Goal: Task Accomplishment & Management: Manage account settings

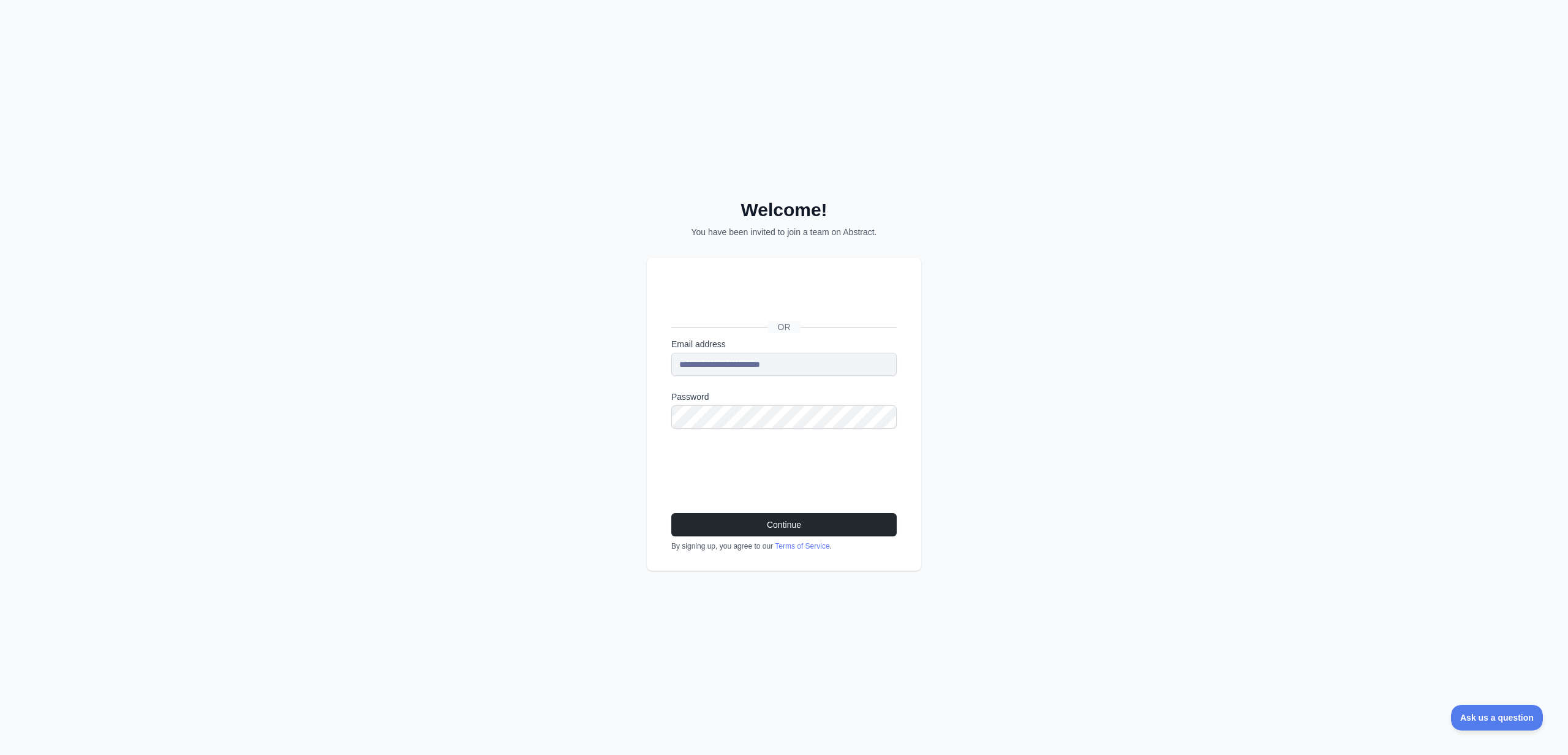
click at [602, 464] on div "**********" at bounding box center [784, 377] width 1568 height 755
click at [736, 517] on button "Continue" at bounding box center [784, 524] width 225 height 23
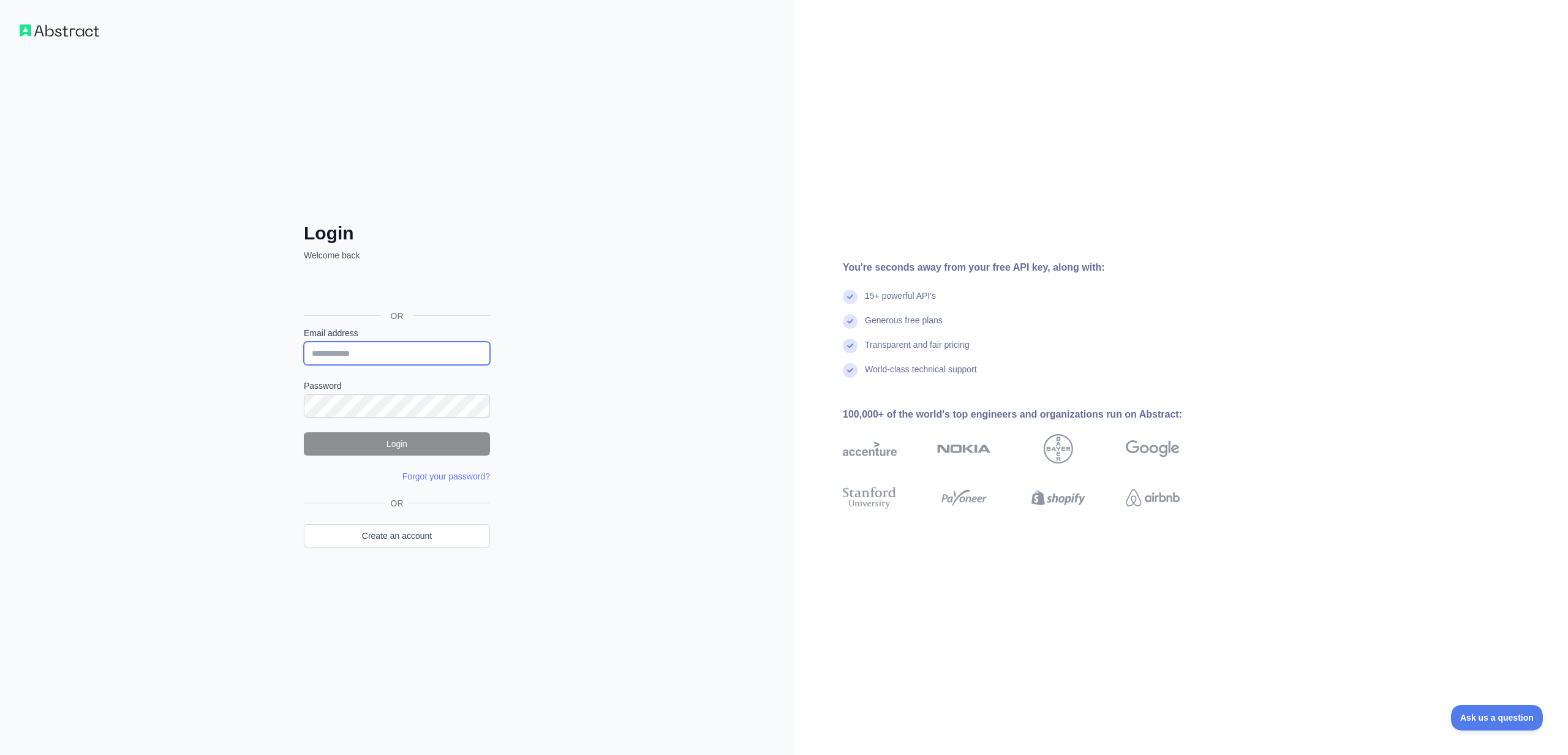
click at [392, 354] on input "Email address" at bounding box center [396, 353] width 186 height 23
type input "**********"
click at [690, 397] on div "**********" at bounding box center [396, 377] width 794 height 755
click at [653, 368] on div "**********" at bounding box center [396, 377] width 794 height 755
click at [380, 446] on button "Login" at bounding box center [396, 444] width 186 height 23
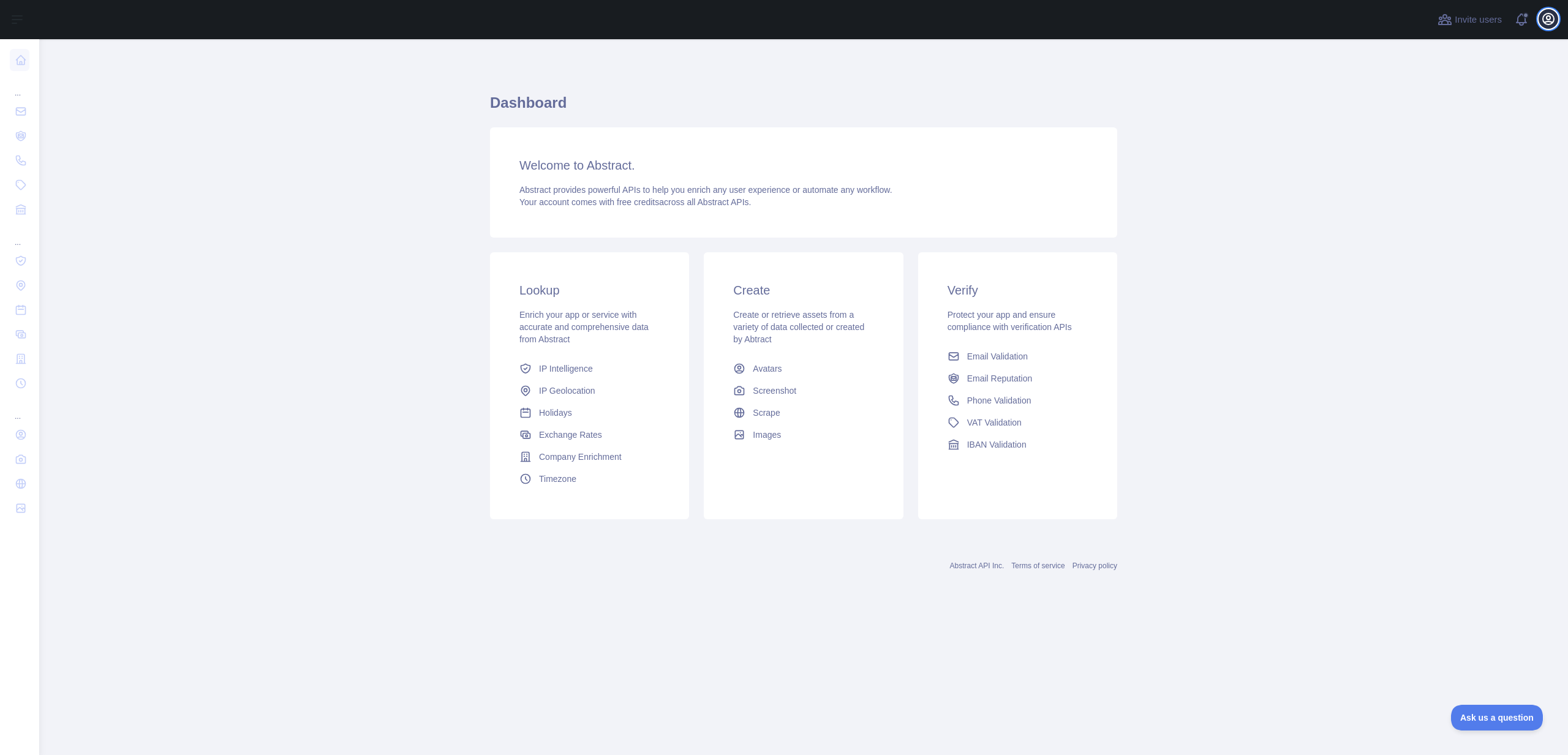
click at [1552, 19] on icon "button" at bounding box center [1547, 18] width 15 height 15
click at [1469, 114] on link "Organization" at bounding box center [1489, 110] width 138 height 22
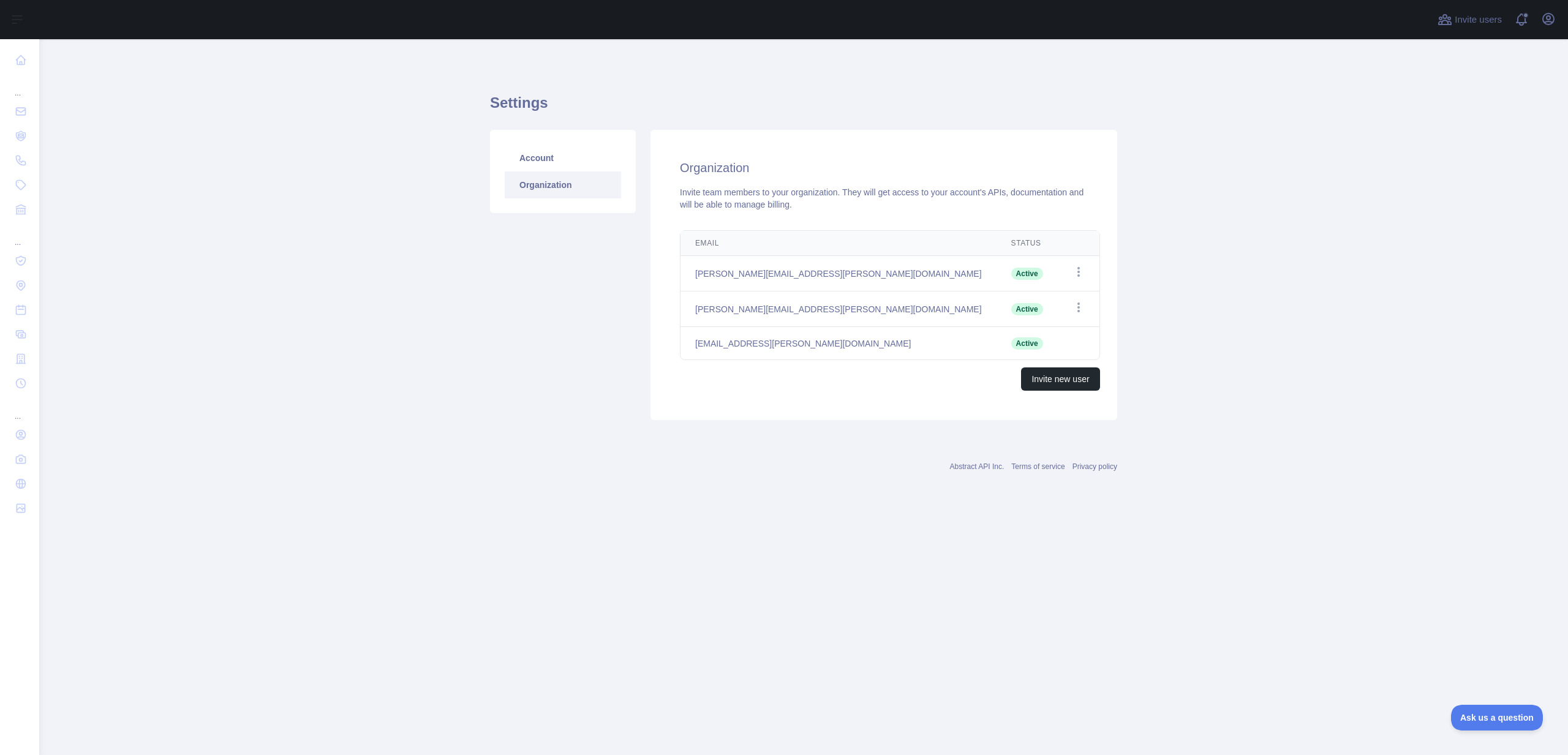
click at [552, 179] on link "Organization" at bounding box center [562, 184] width 116 height 27
click at [547, 164] on link "Account" at bounding box center [562, 157] width 116 height 27
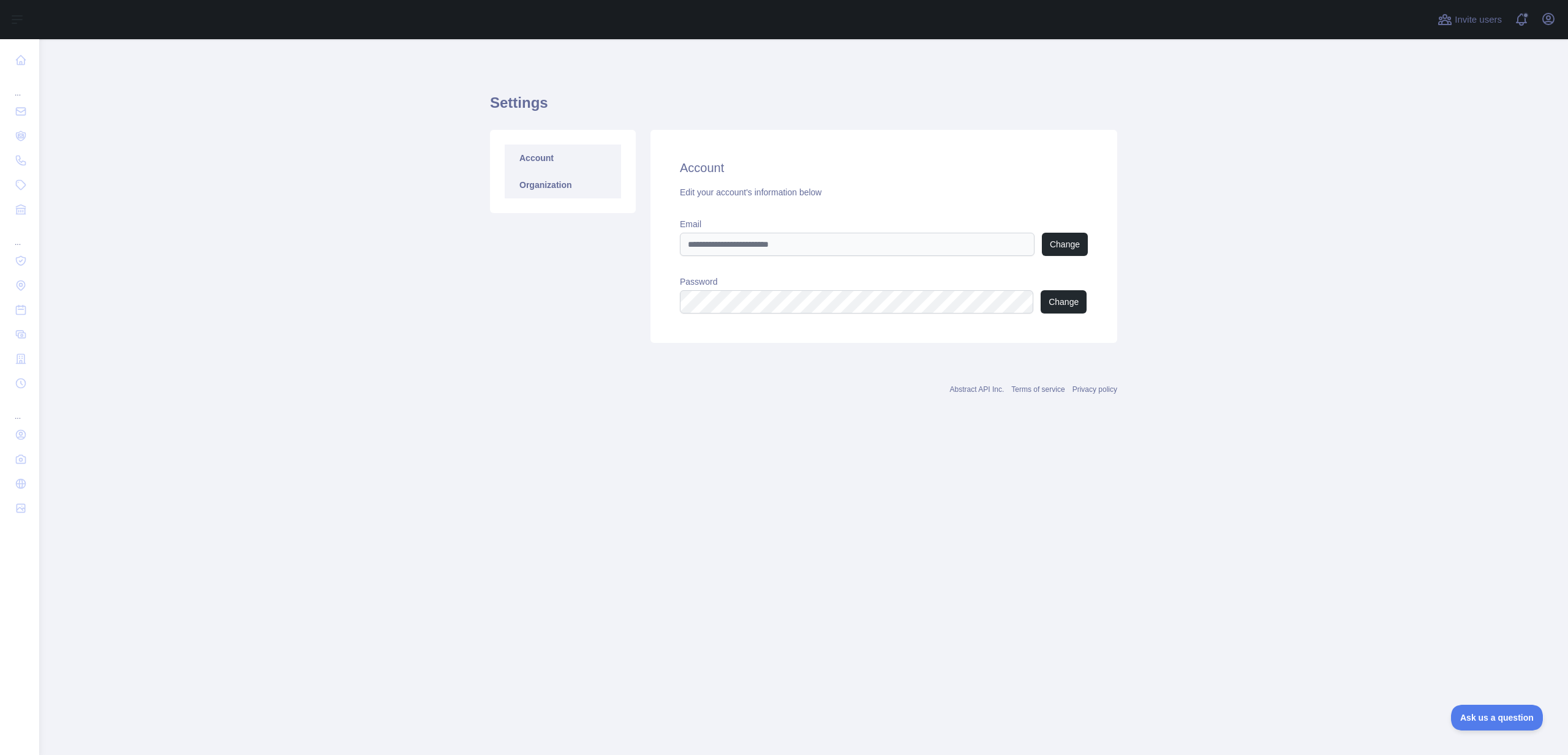
click at [547, 182] on link "Organization" at bounding box center [562, 184] width 116 height 27
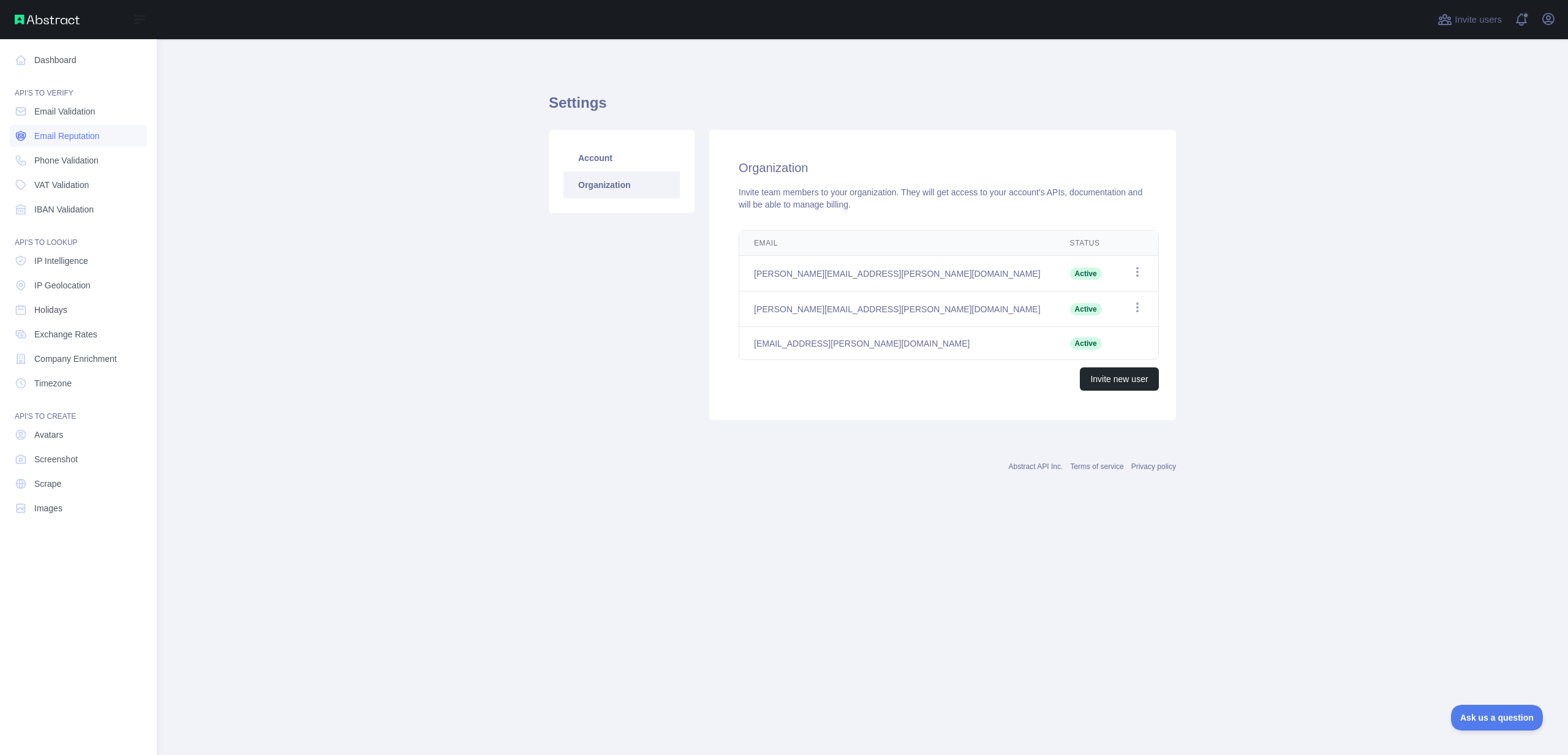
click at [49, 144] on link "Email Reputation" at bounding box center [78, 135] width 138 height 22
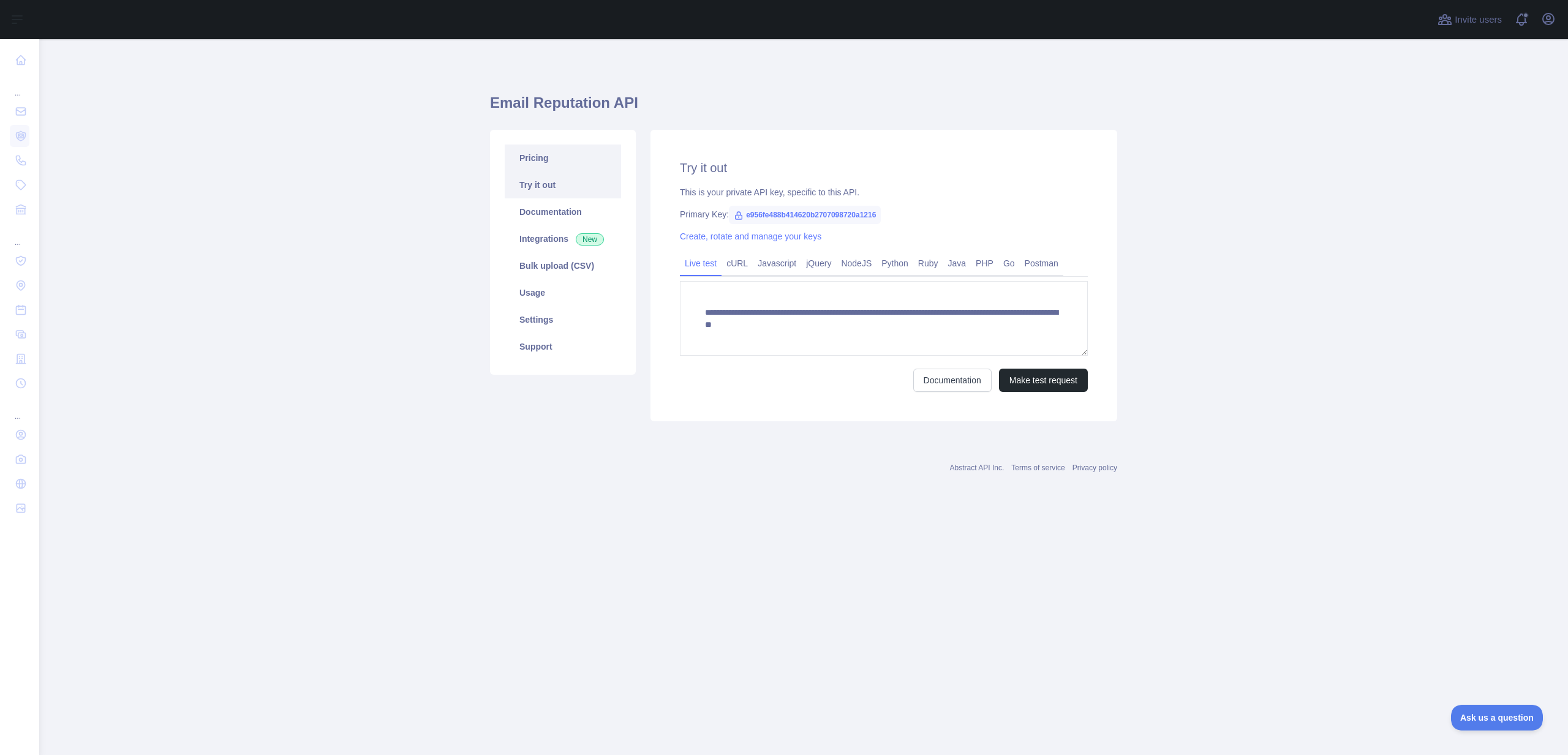
click at [602, 150] on link "Pricing" at bounding box center [562, 157] width 116 height 27
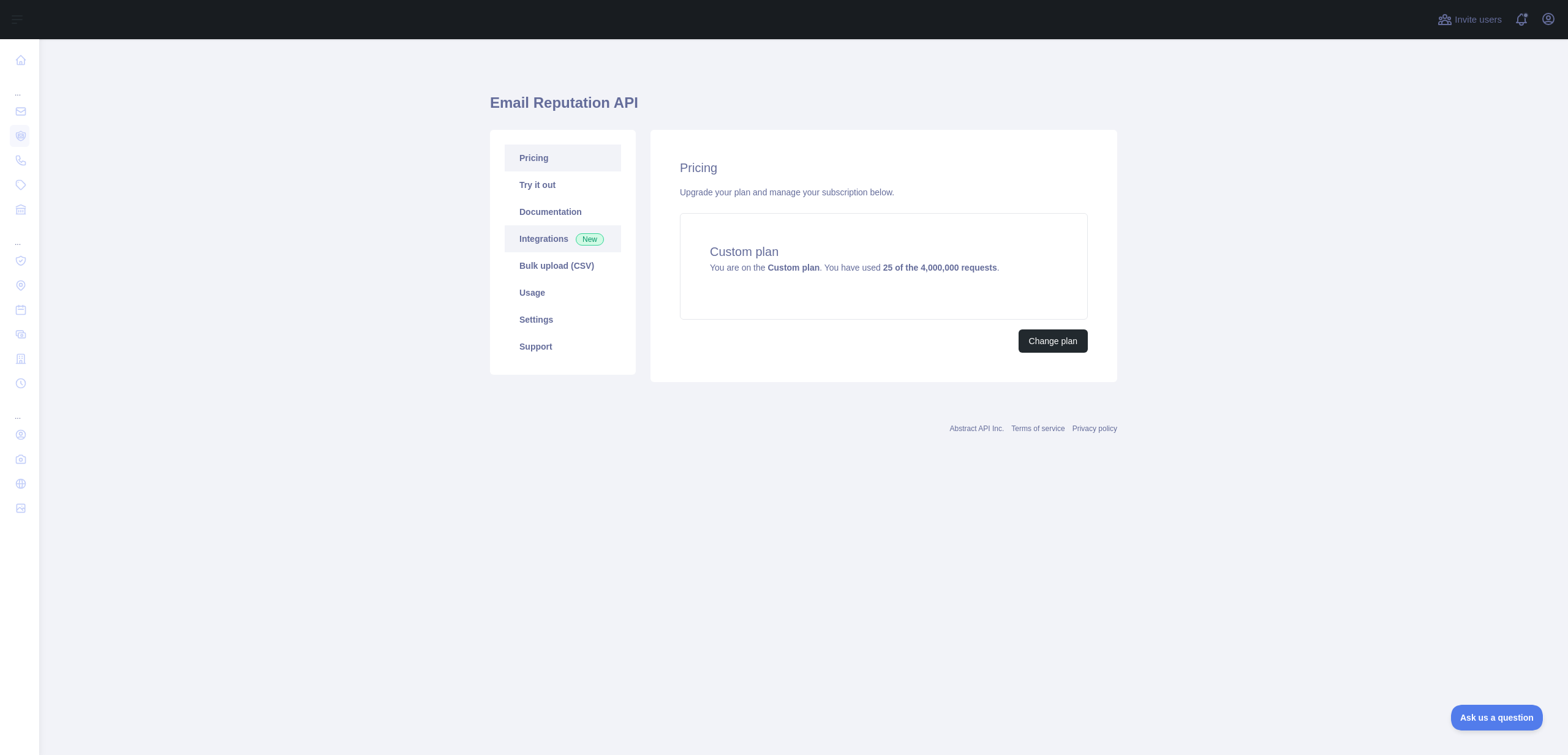
click at [573, 238] on link "Integrations New" at bounding box center [562, 238] width 116 height 27
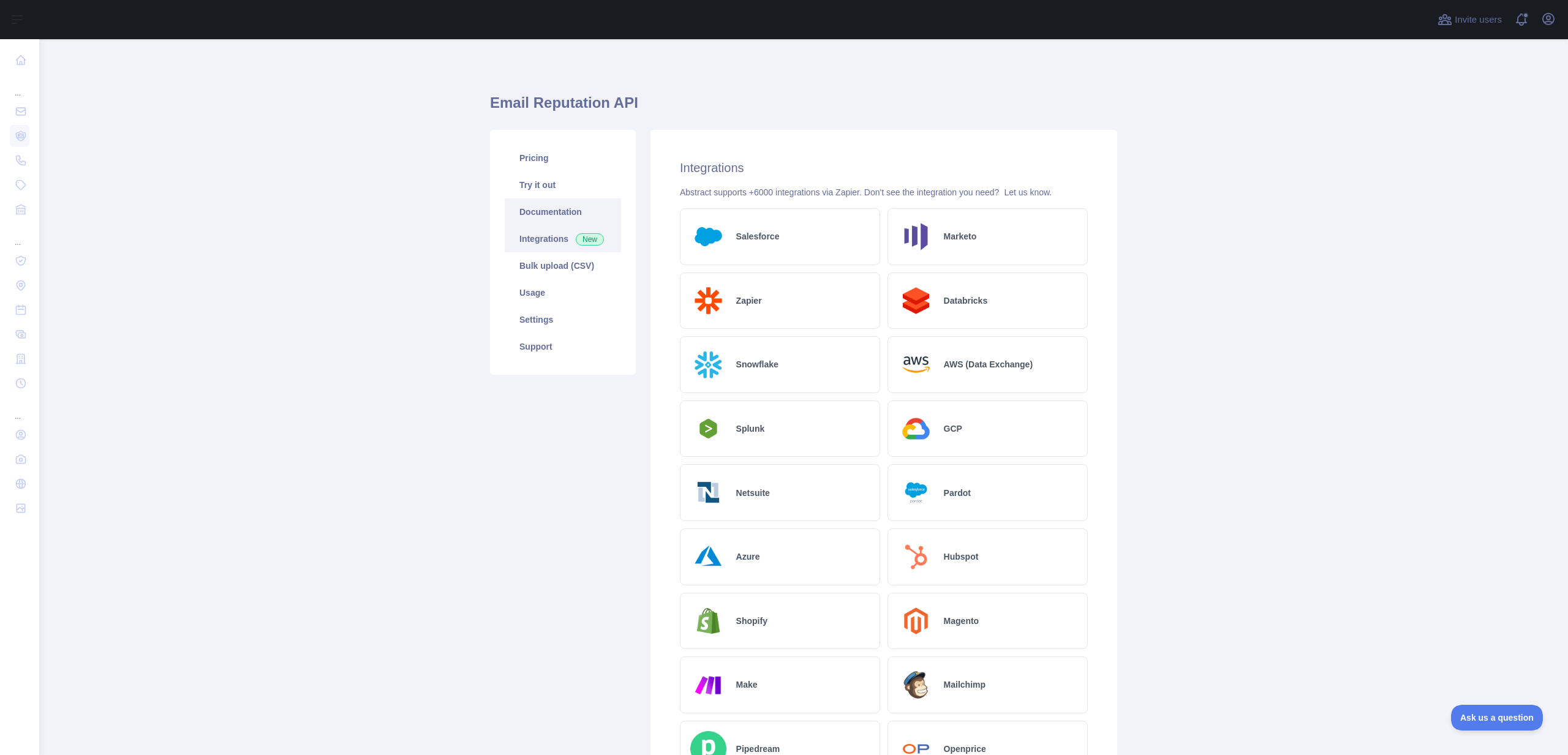
click at [561, 214] on link "Documentation" at bounding box center [562, 211] width 116 height 27
click at [522, 301] on link "Usage" at bounding box center [562, 292] width 116 height 27
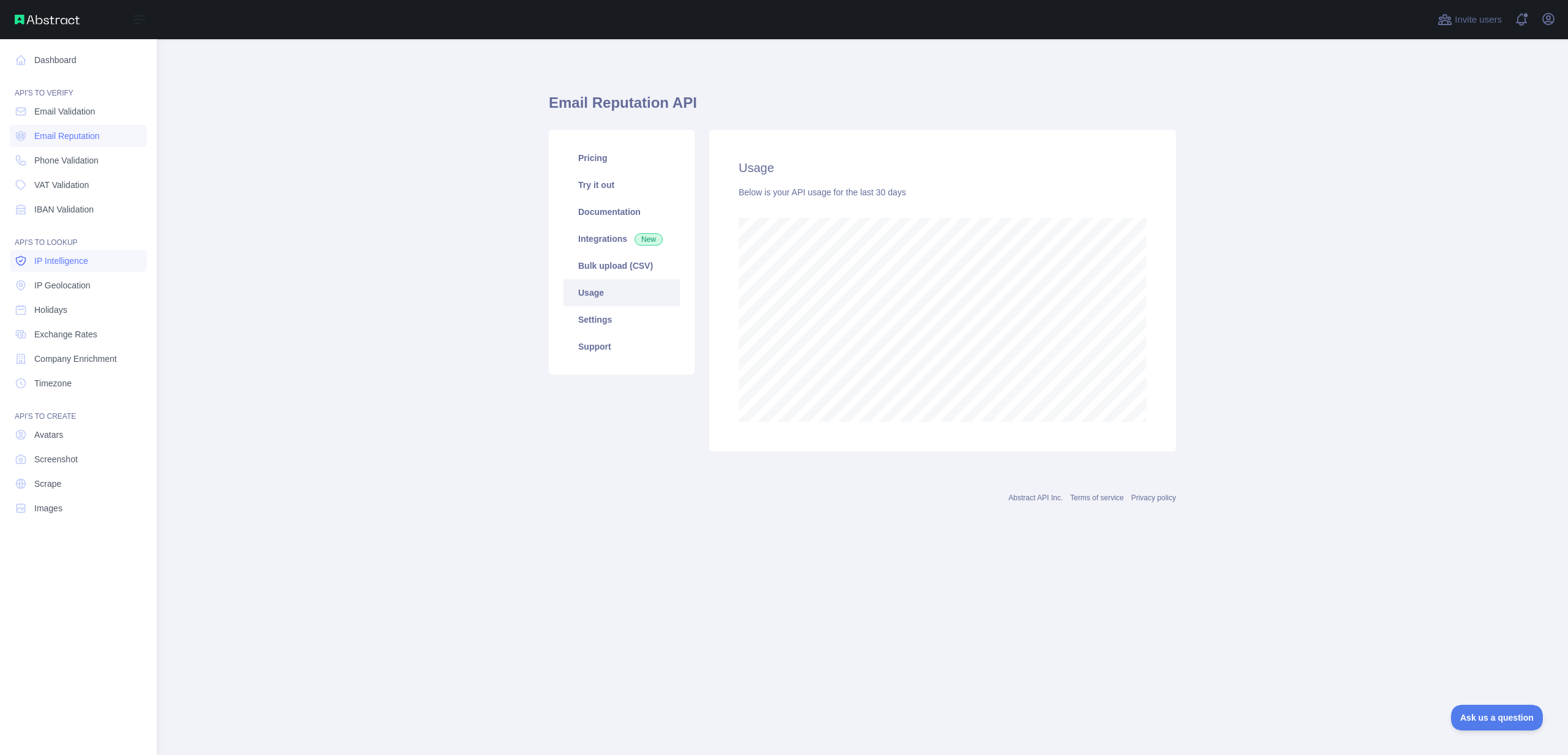
scroll to position [611280, 610945]
click at [65, 267] on link "IP Intelligence" at bounding box center [78, 260] width 138 height 22
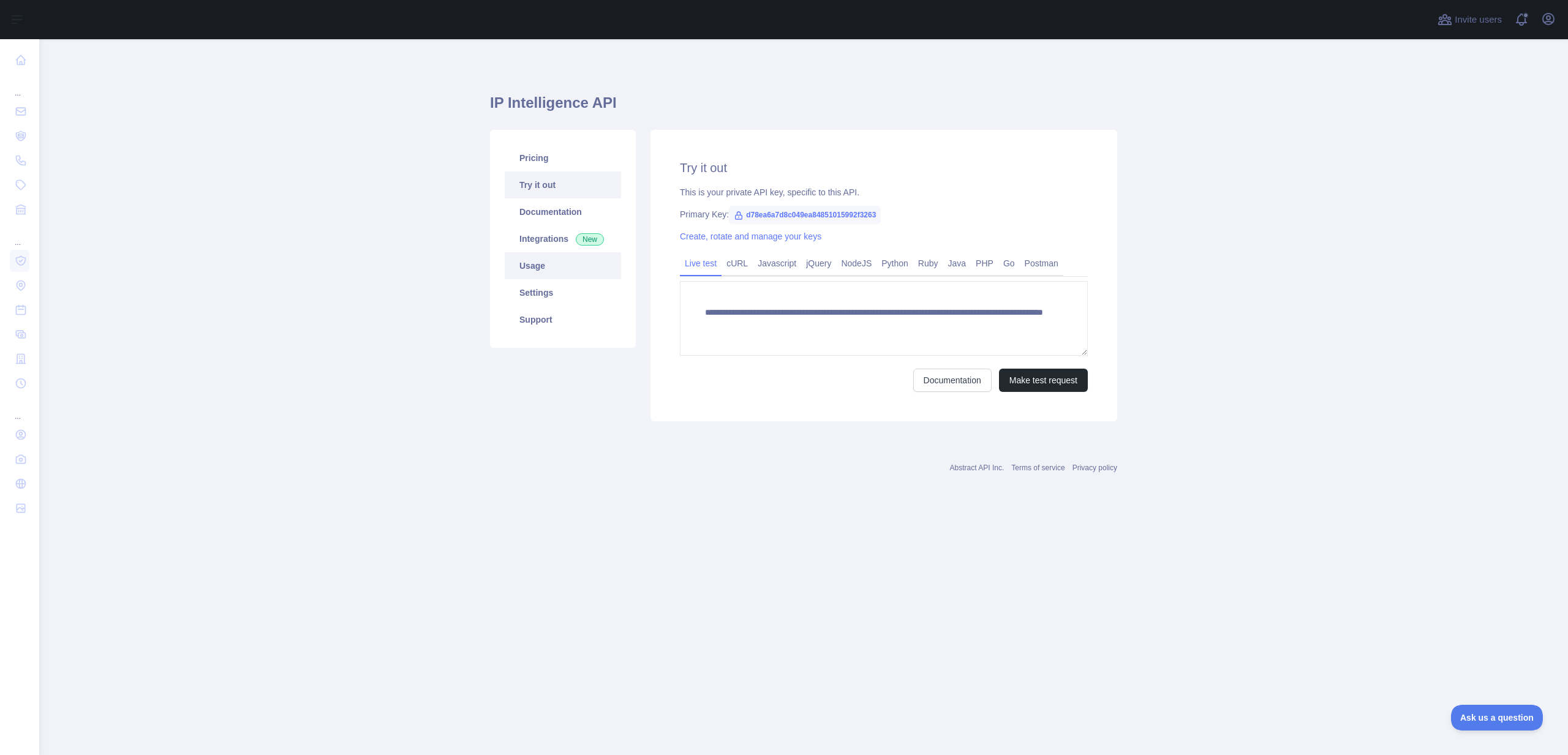
click at [533, 270] on link "Usage" at bounding box center [562, 266] width 116 height 27
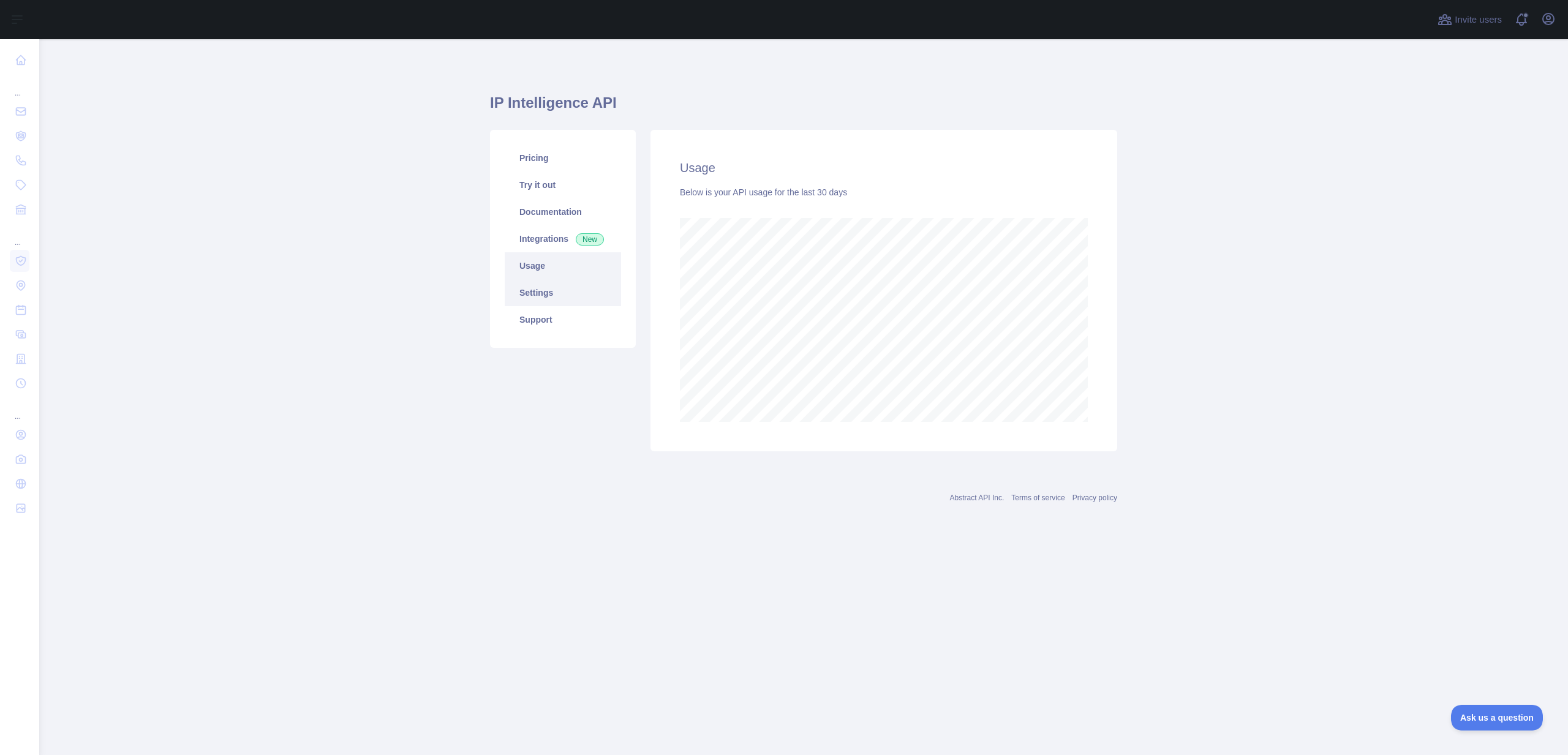
scroll to position [715, 1528]
click at [542, 298] on link "Settings" at bounding box center [562, 292] width 116 height 27
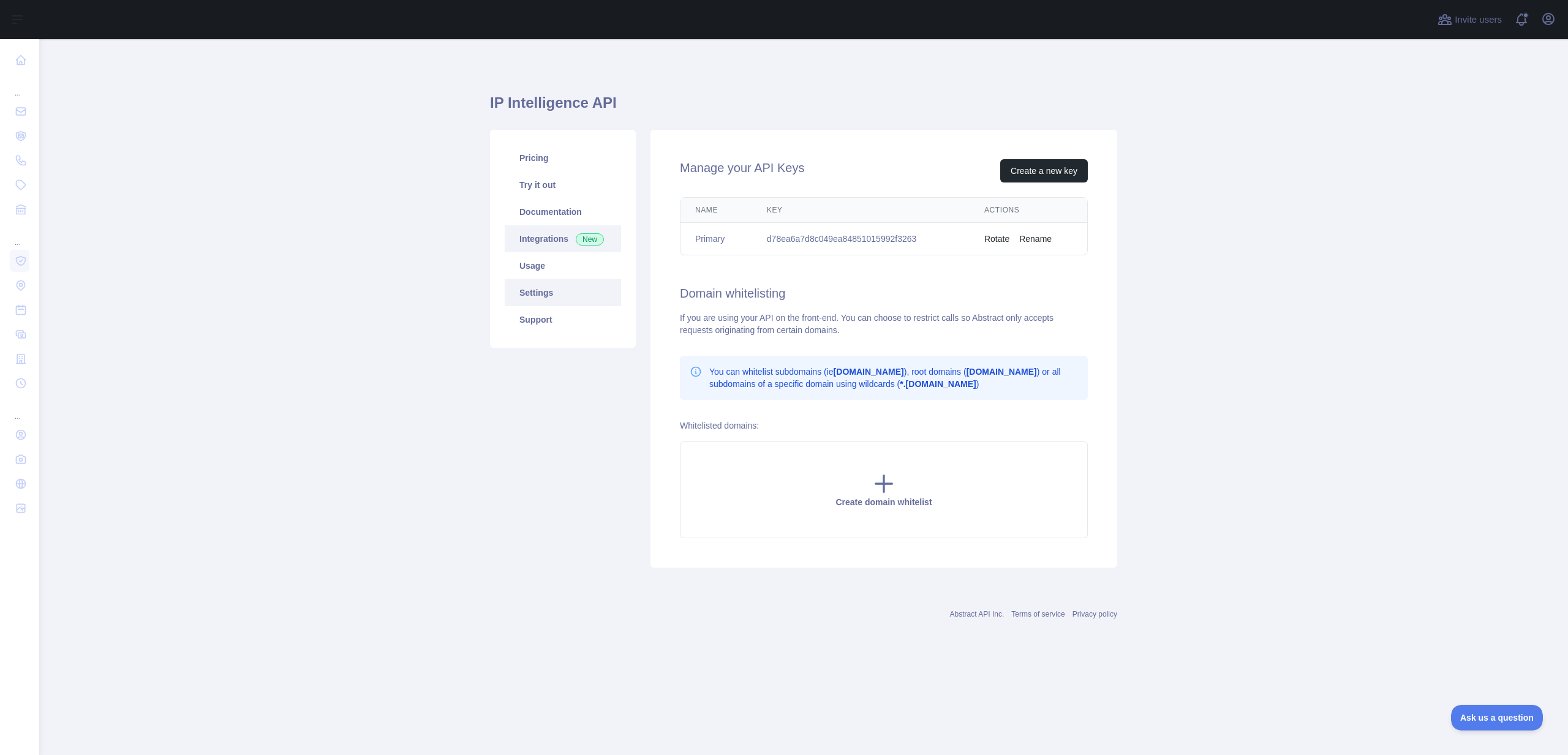
click at [549, 241] on link "Integrations New" at bounding box center [562, 238] width 116 height 27
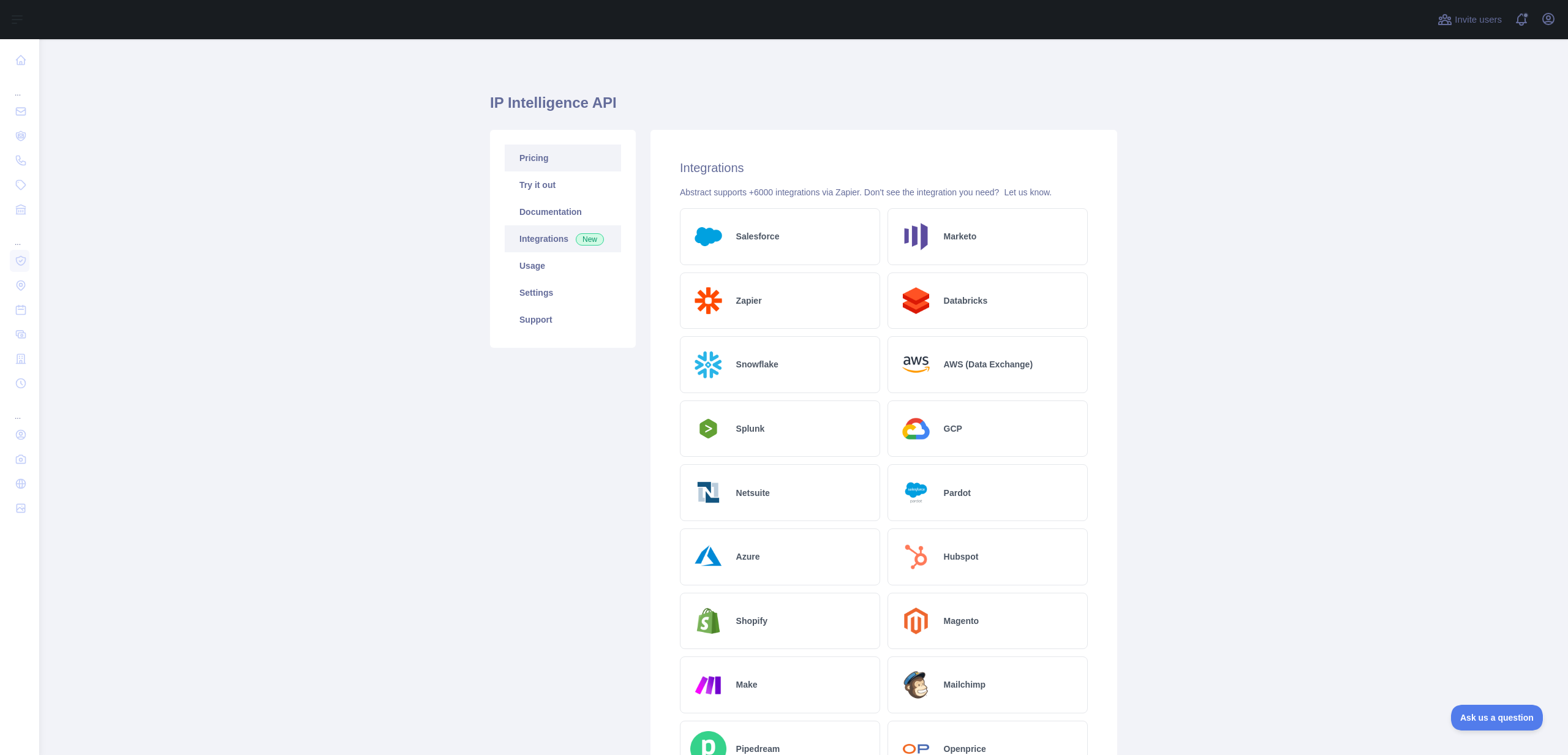
click at [582, 162] on link "Pricing" at bounding box center [562, 157] width 116 height 27
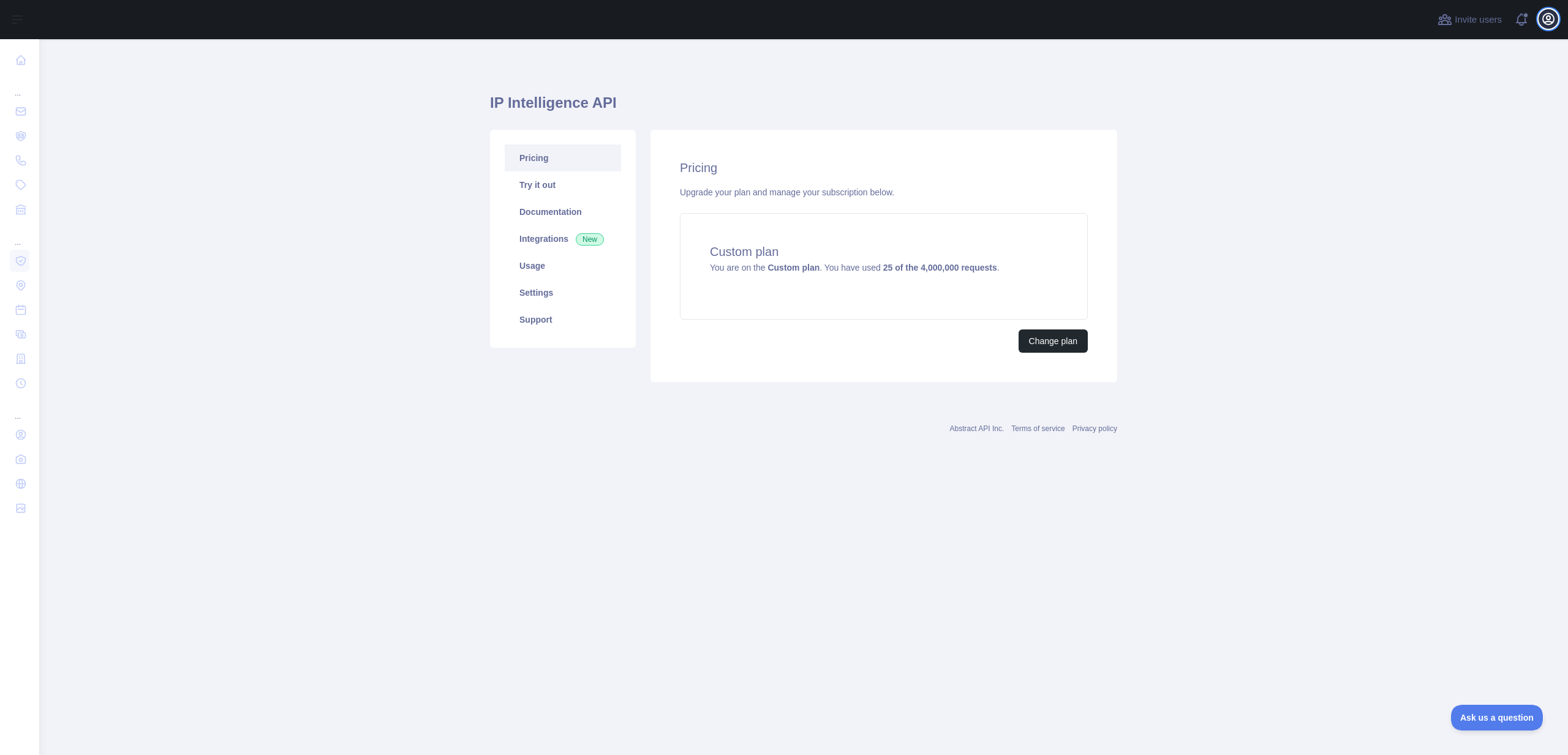
click at [1547, 26] on icon "button" at bounding box center [1547, 18] width 15 height 15
click at [1496, 82] on link "Account settings" at bounding box center [1489, 88] width 138 height 22
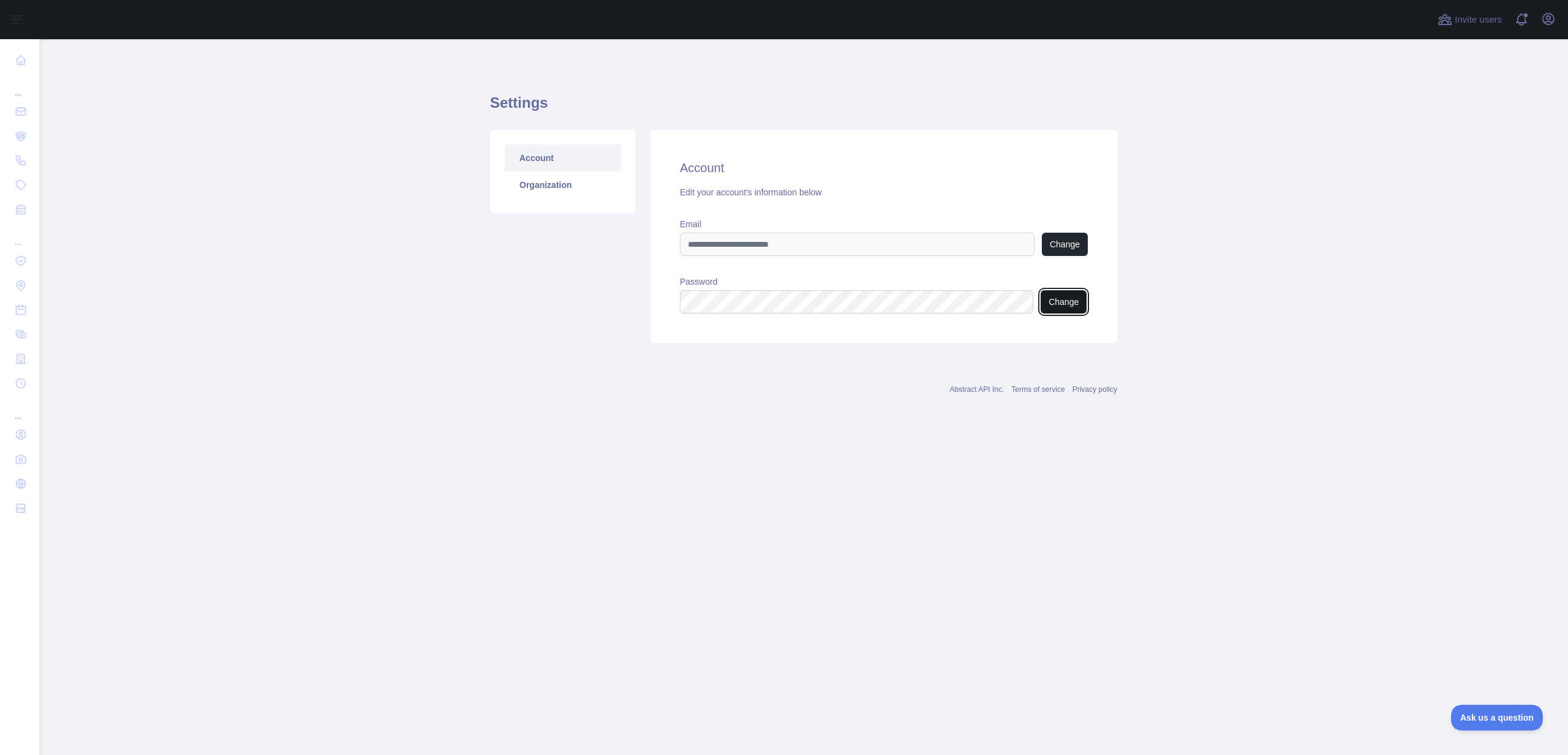
click at [1067, 301] on button "Change" at bounding box center [1063, 301] width 46 height 23
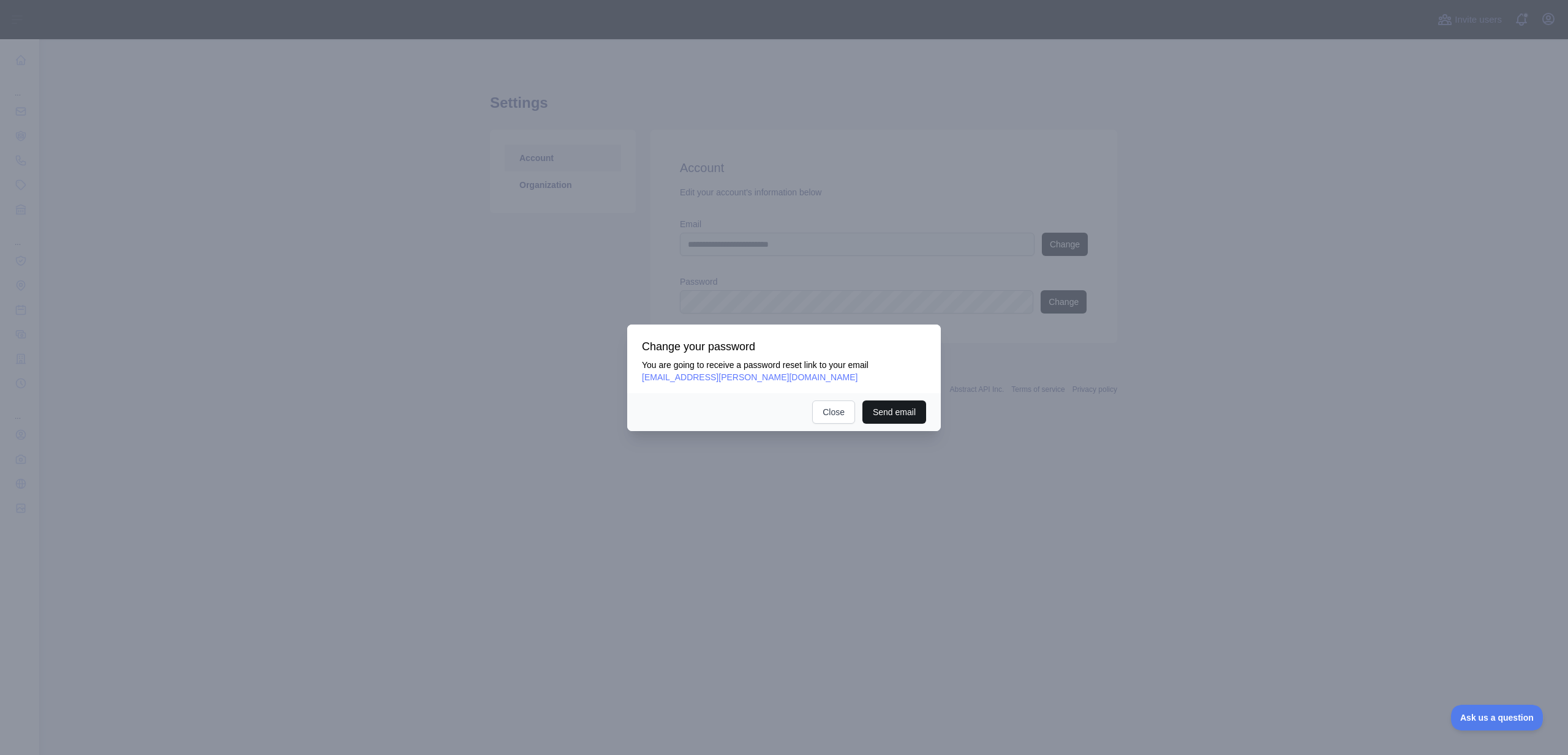
click at [906, 404] on button "Send email" at bounding box center [894, 412] width 64 height 23
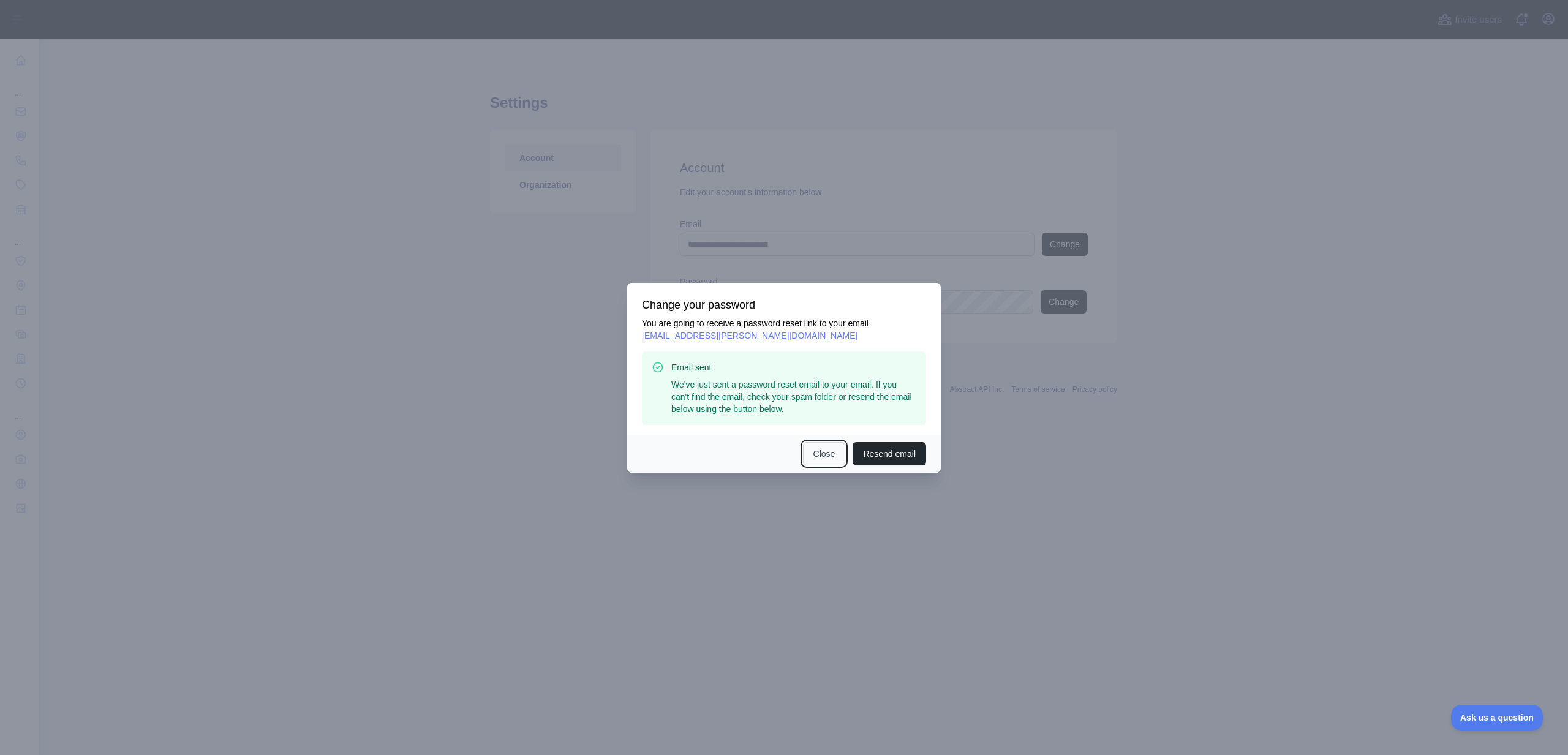
click at [828, 457] on button "Close" at bounding box center [825, 453] width 43 height 23
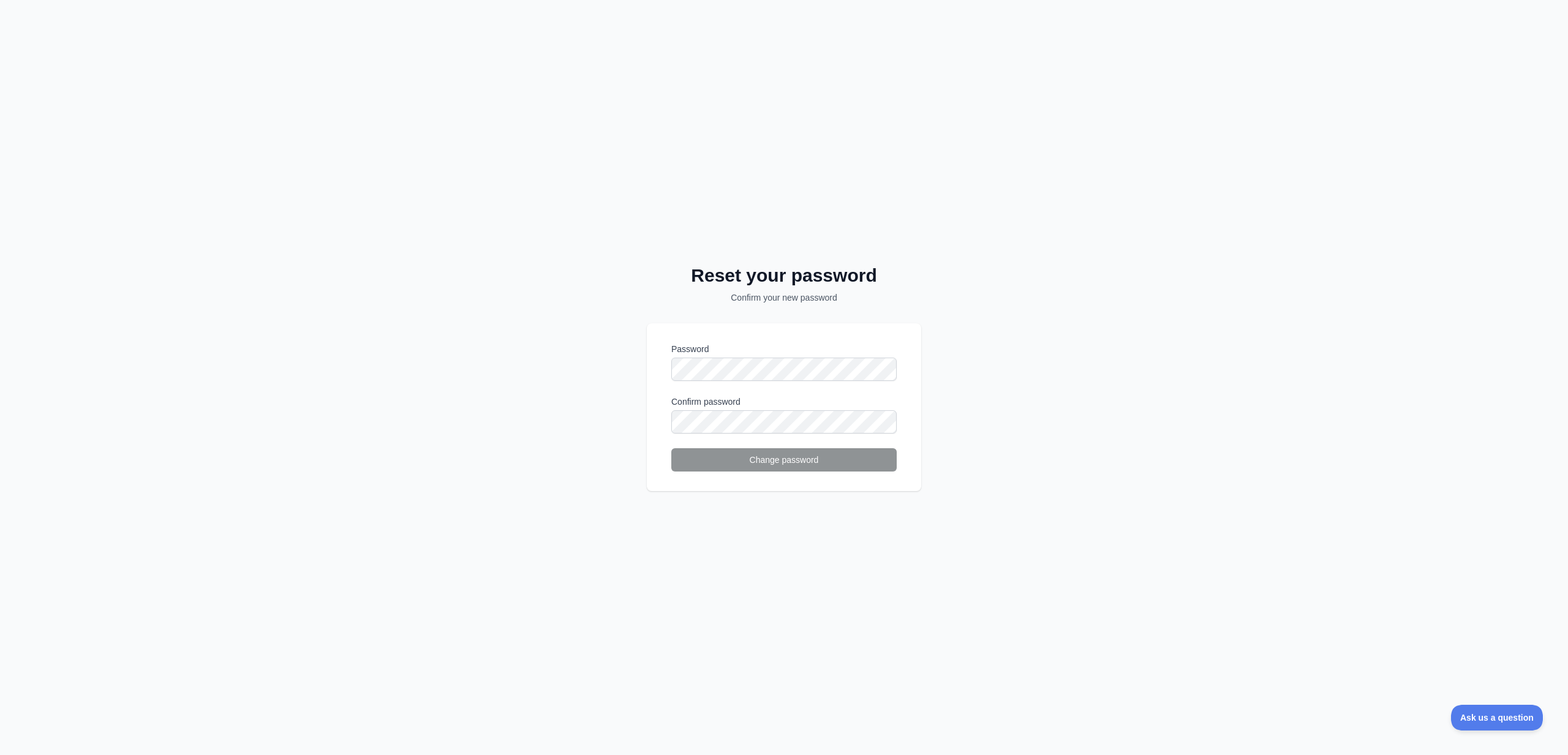
click at [556, 374] on div "Reset your password Confirm your new password Password Confirm password Change …" at bounding box center [784, 377] width 1568 height 755
click at [636, 246] on div "Reset your password Confirm your new password Password Confirm password Change …" at bounding box center [784, 377] width 1568 height 755
click at [647, 307] on div "Reset your password Confirm your new password Password Confirm password Change …" at bounding box center [784, 377] width 1568 height 755
click at [763, 457] on button "Change password" at bounding box center [784, 459] width 225 height 23
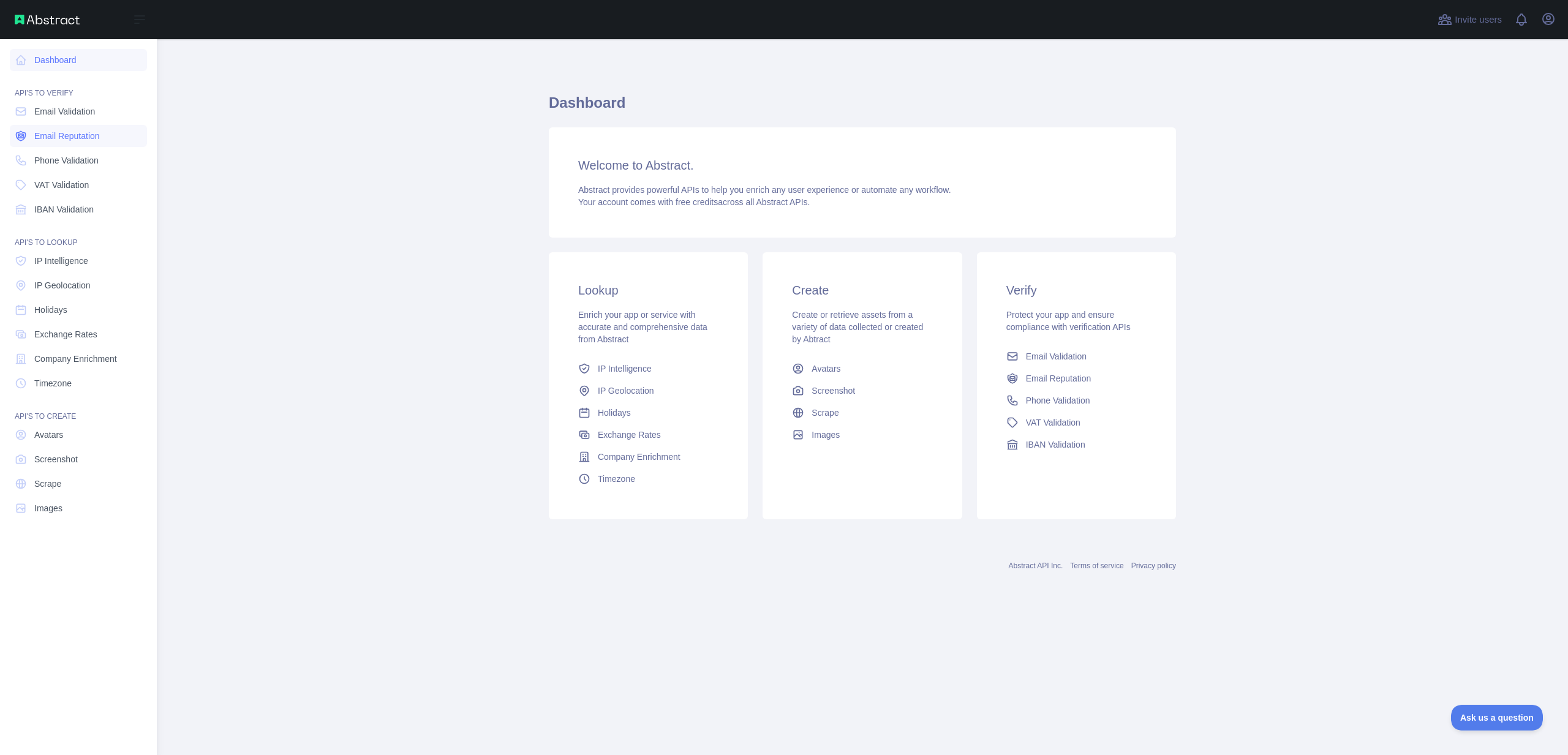
click at [42, 131] on span "Email Reputation" at bounding box center [67, 136] width 66 height 12
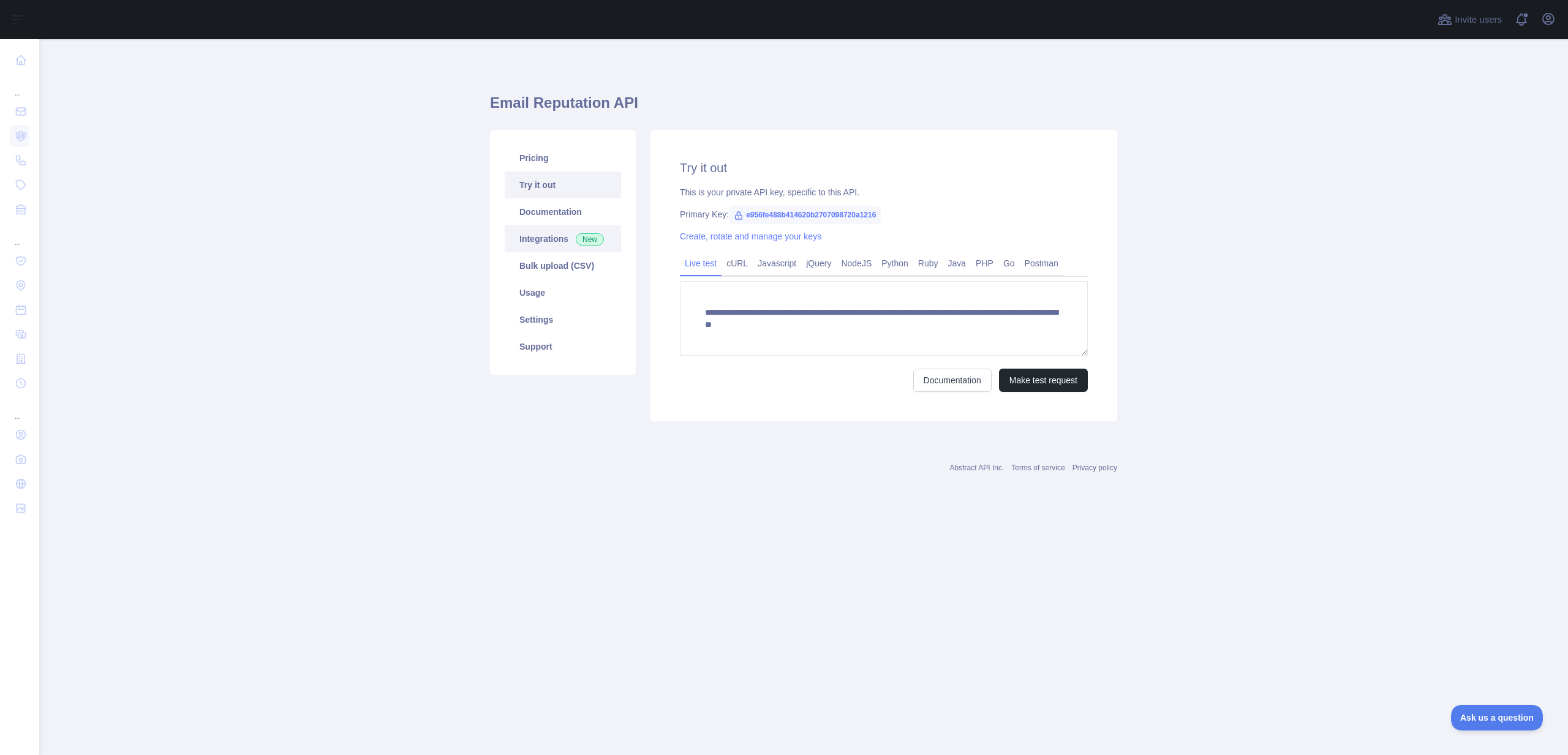
click at [557, 244] on link "Integrations New" at bounding box center [562, 238] width 116 height 27
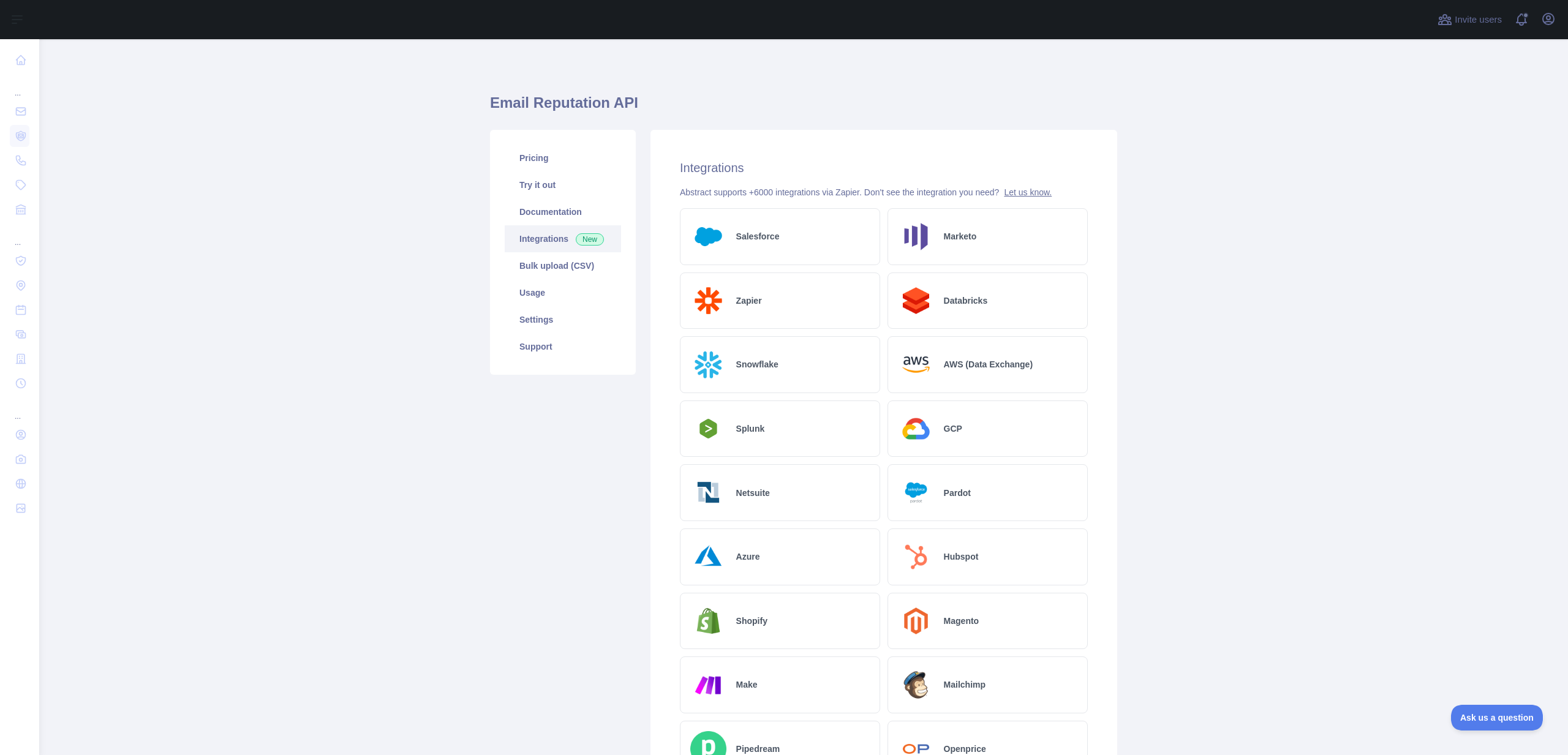
click at [1038, 192] on link "Let us know." at bounding box center [1027, 192] width 48 height 10
